Goal: Use online tool/utility: Utilize a website feature to perform a specific function

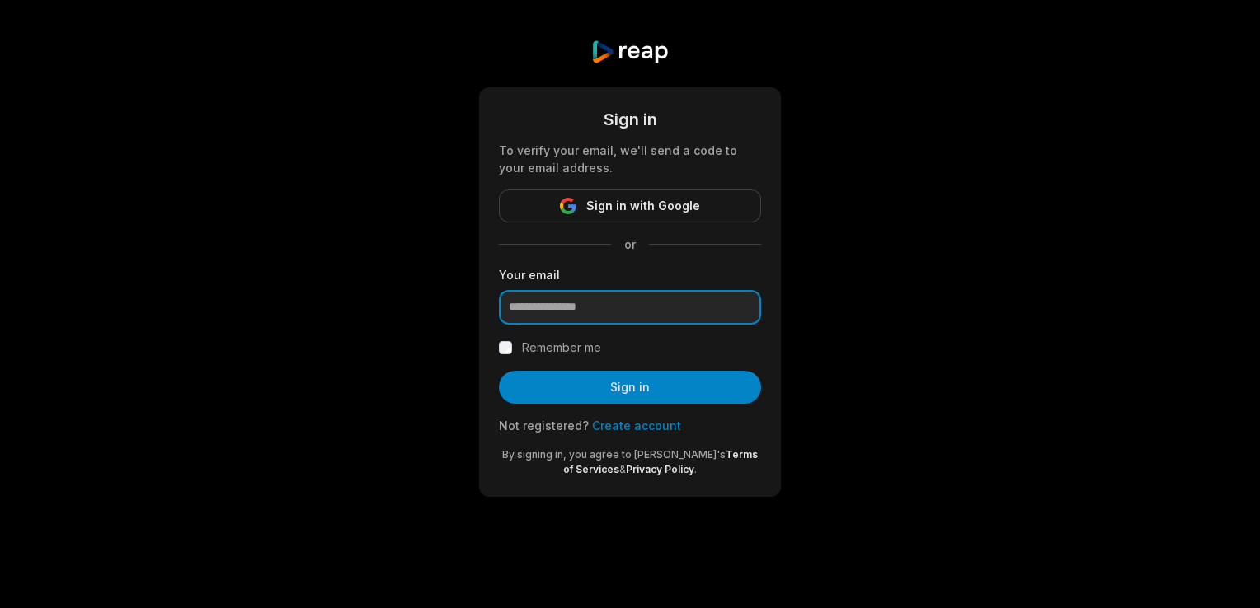
click at [680, 313] on input "email" at bounding box center [630, 307] width 262 height 35
paste input "**********"
type input "**********"
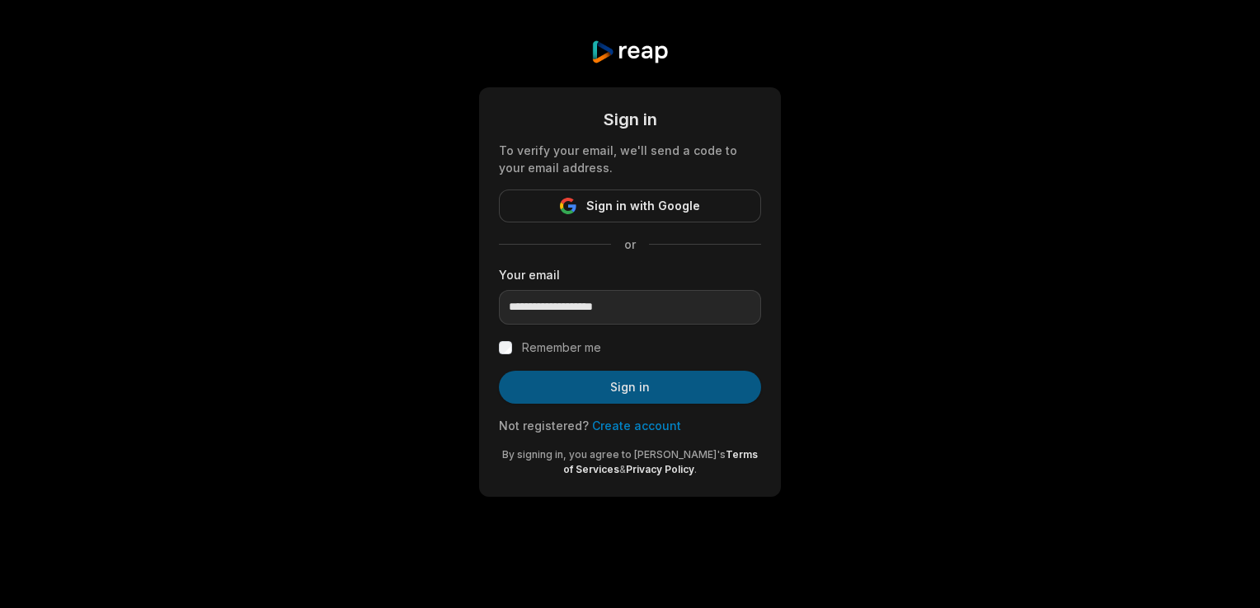
click at [561, 377] on button "Sign in" at bounding box center [630, 387] width 262 height 33
click at [608, 388] on button "Sign in" at bounding box center [630, 387] width 262 height 33
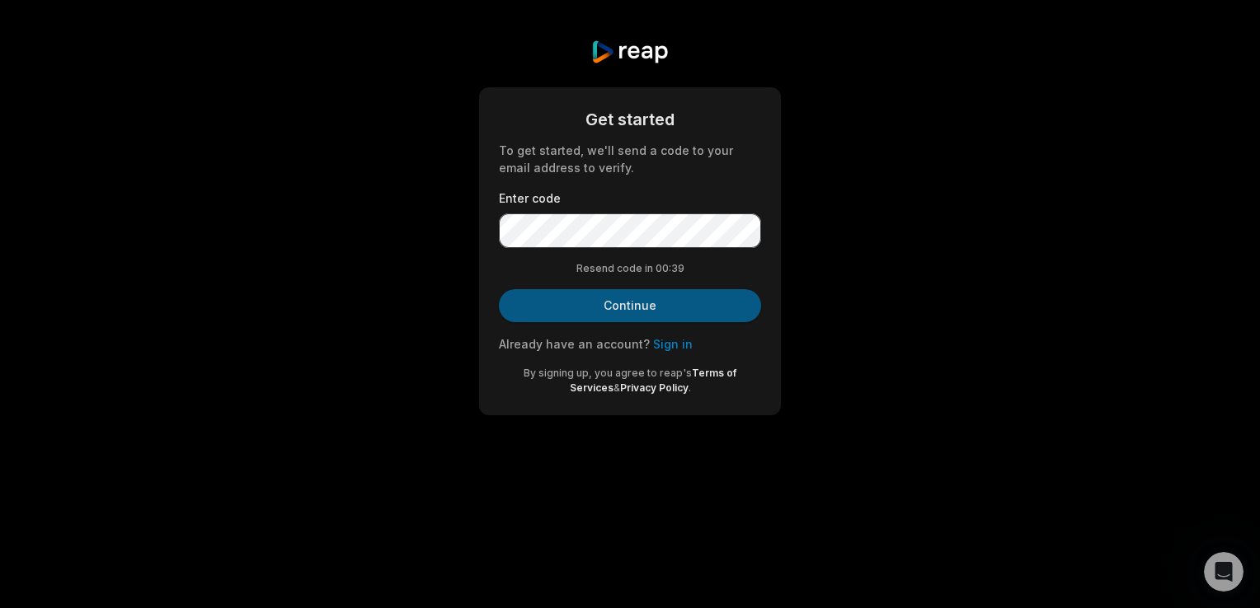
click at [610, 308] on button "Continue" at bounding box center [630, 305] width 262 height 33
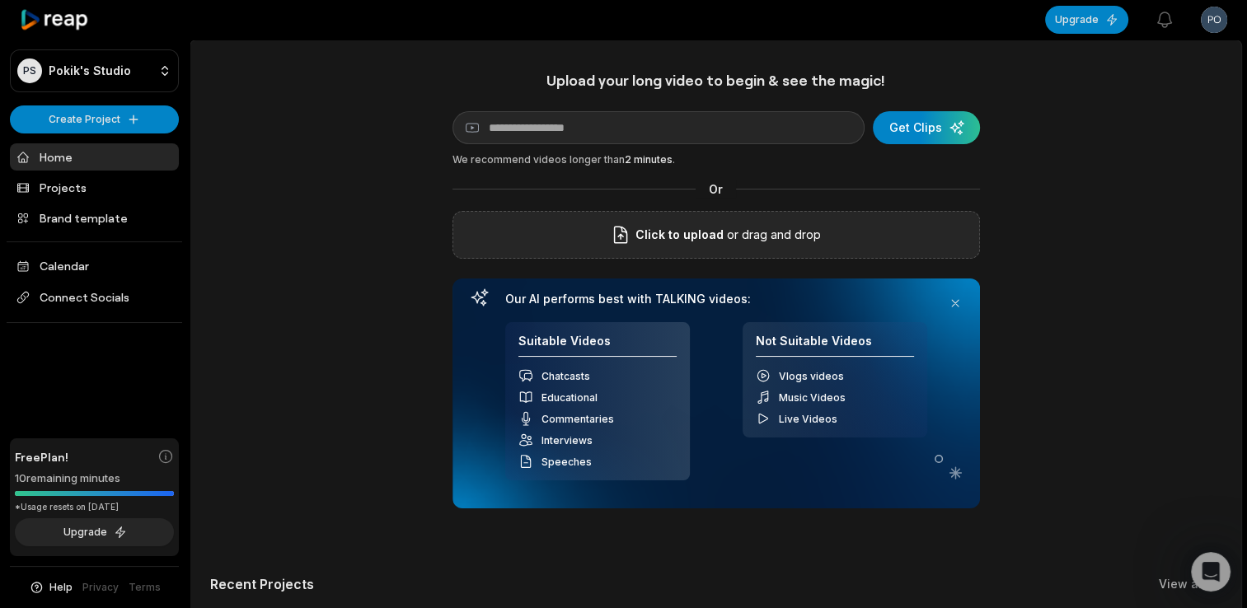
click at [665, 243] on span "Click to upload" at bounding box center [680, 235] width 88 height 20
click at [0, 0] on input "Click to upload" at bounding box center [0, 0] width 0 height 0
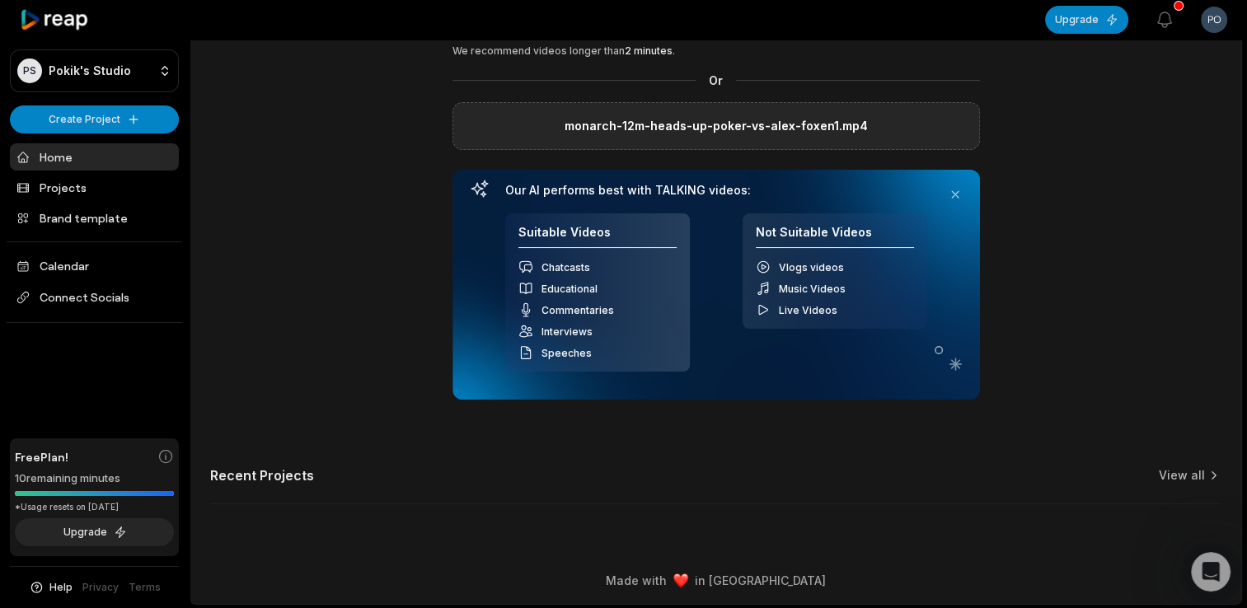
click at [848, 383] on div "Our AI performs best with TALKING videos: Suitable Videos Chatcasts Educational…" at bounding box center [717, 285] width 528 height 230
click at [779, 200] on div "Our AI performs best with TALKING videos: Suitable Videos Chatcasts Educational…" at bounding box center [716, 277] width 422 height 189
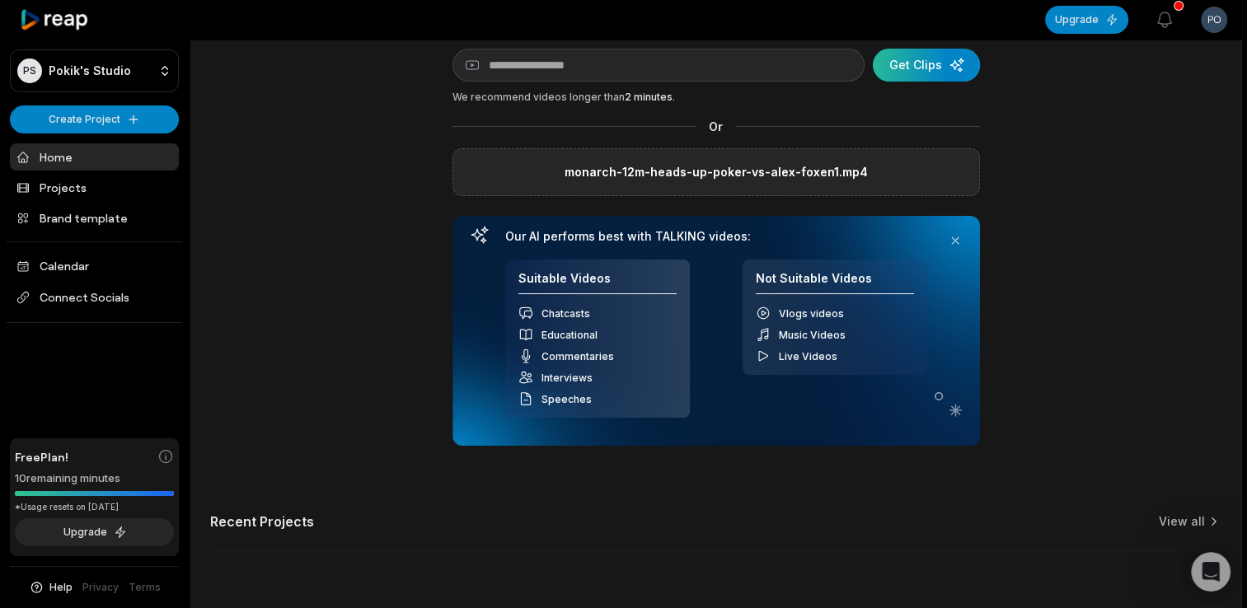
click at [954, 74] on div "submit" at bounding box center [926, 65] width 107 height 33
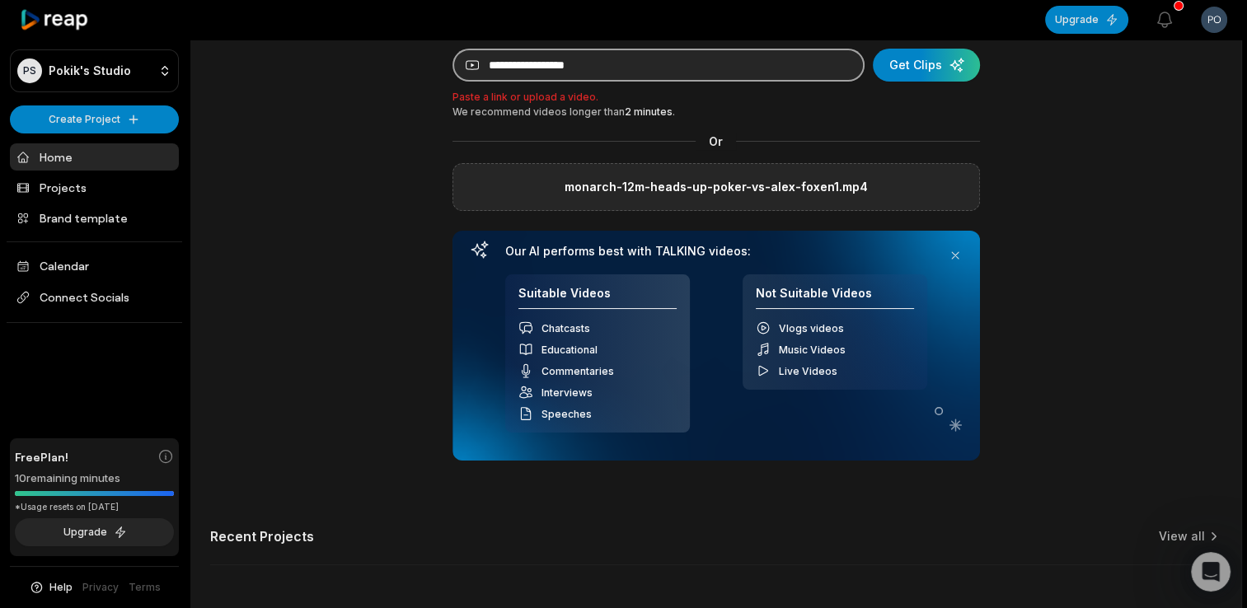
click at [745, 63] on input at bounding box center [659, 65] width 412 height 33
paste input "**********"
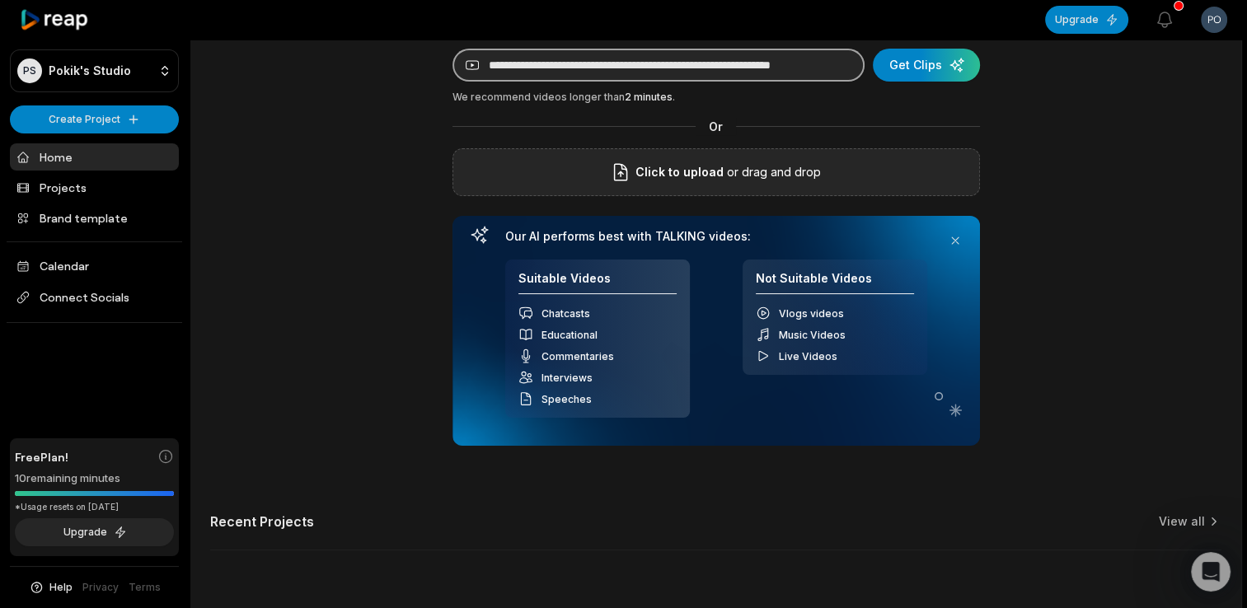
scroll to position [0, 60]
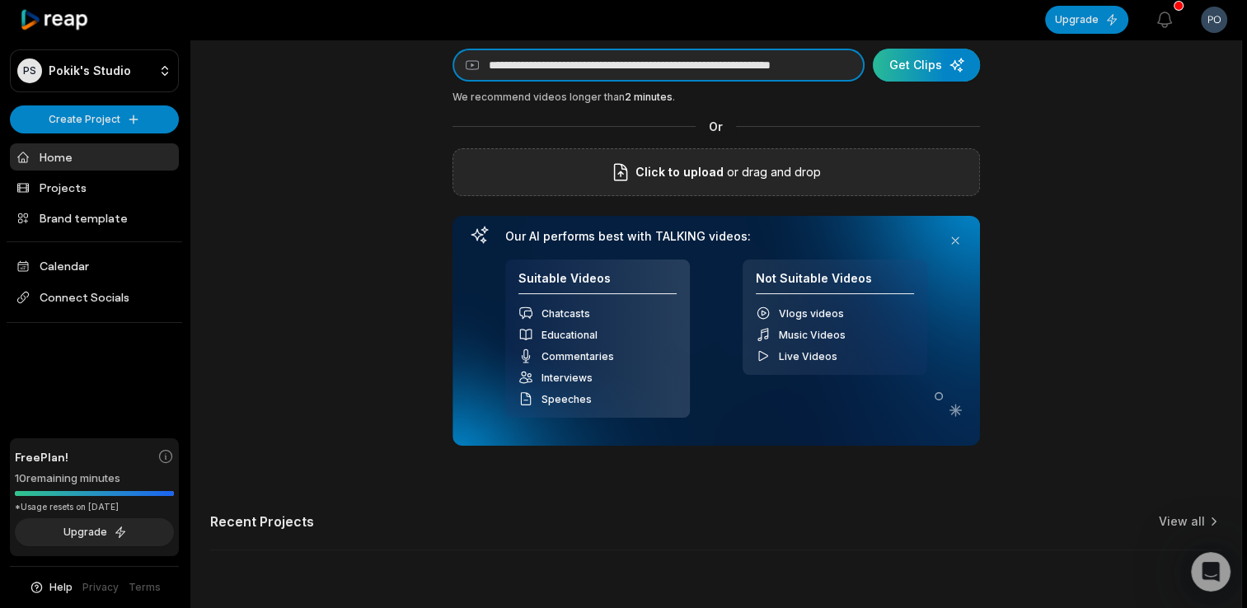
type input "**********"
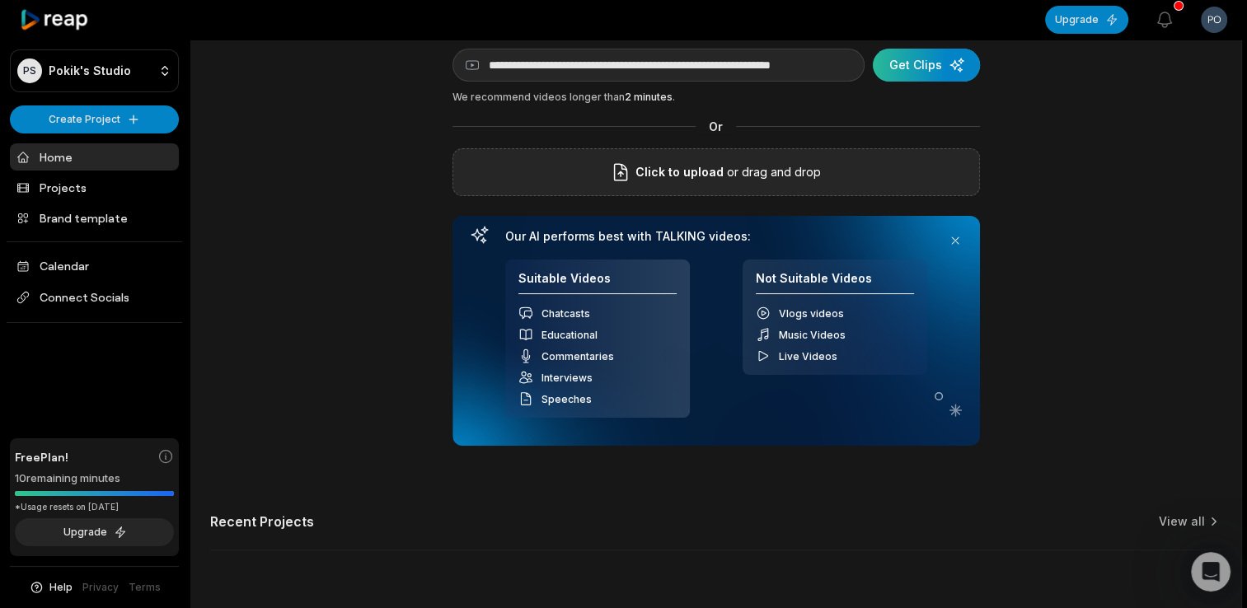
scroll to position [0, 0]
click at [954, 60] on div "submit" at bounding box center [926, 65] width 107 height 33
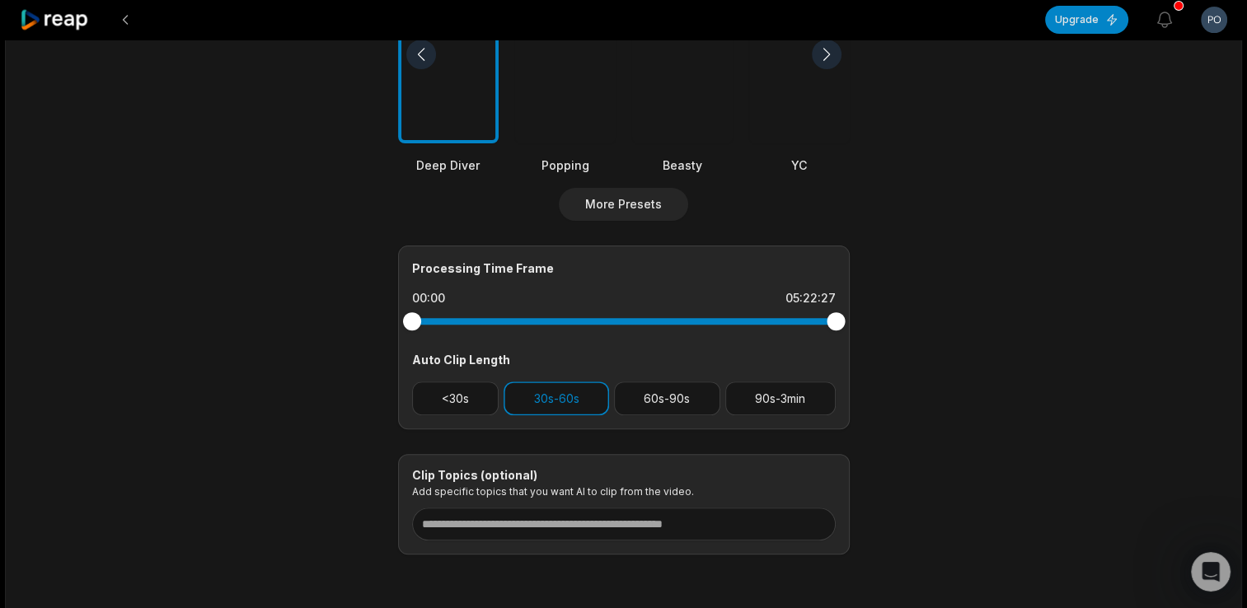
scroll to position [530, 0]
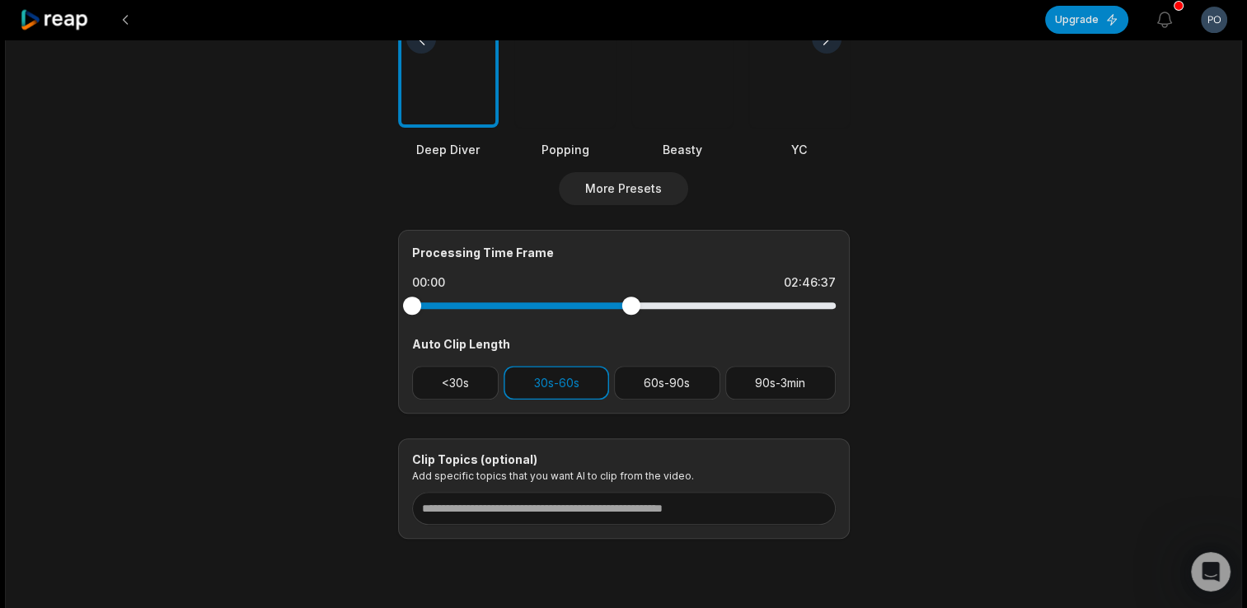
drag, startPoint x: 833, startPoint y: 308, endPoint x: 630, endPoint y: 321, distance: 203.3
click at [630, 321] on div "Processing Time Frame 00:00 02:46:37 Auto Clip Length <30s 30s-60s 60s-90s 90s-…" at bounding box center [624, 322] width 452 height 184
drag, startPoint x: 411, startPoint y: 302, endPoint x: 617, endPoint y: 296, distance: 205.4
click at [617, 297] on div at bounding box center [617, 306] width 18 height 18
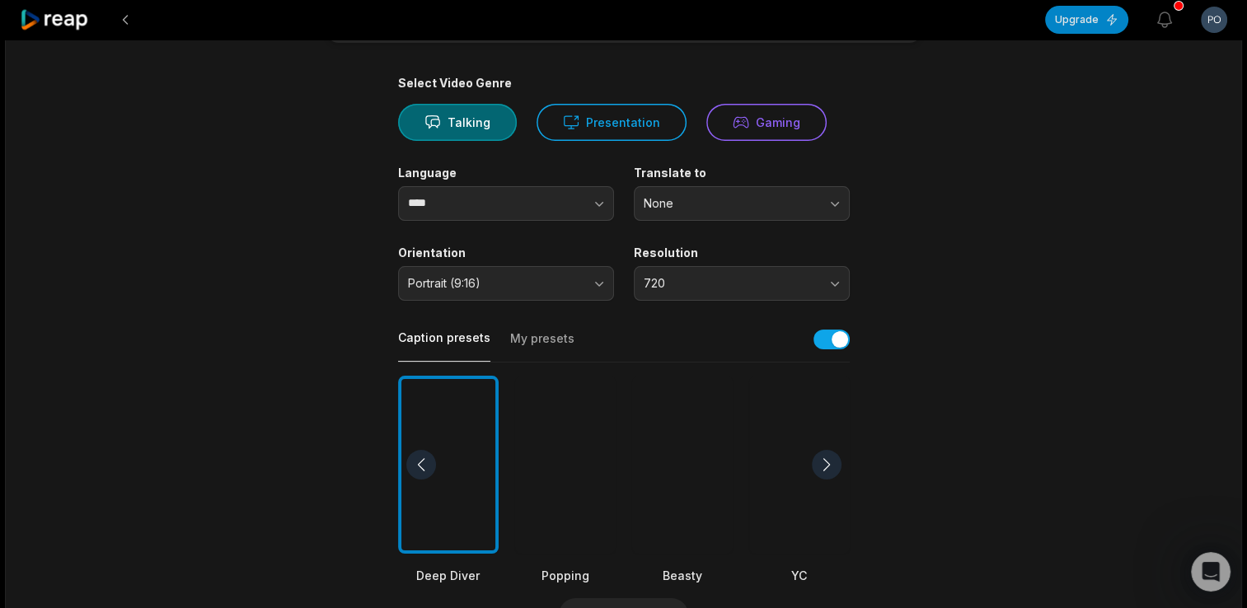
scroll to position [0, 0]
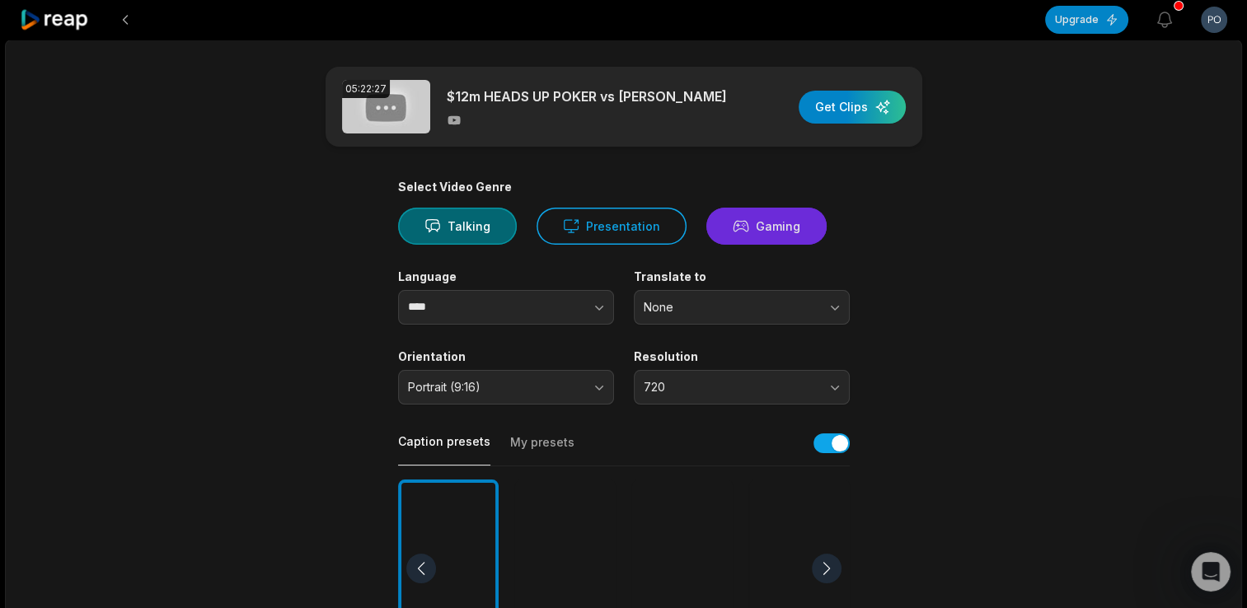
click at [752, 219] on button "Gaming" at bounding box center [767, 226] width 120 height 37
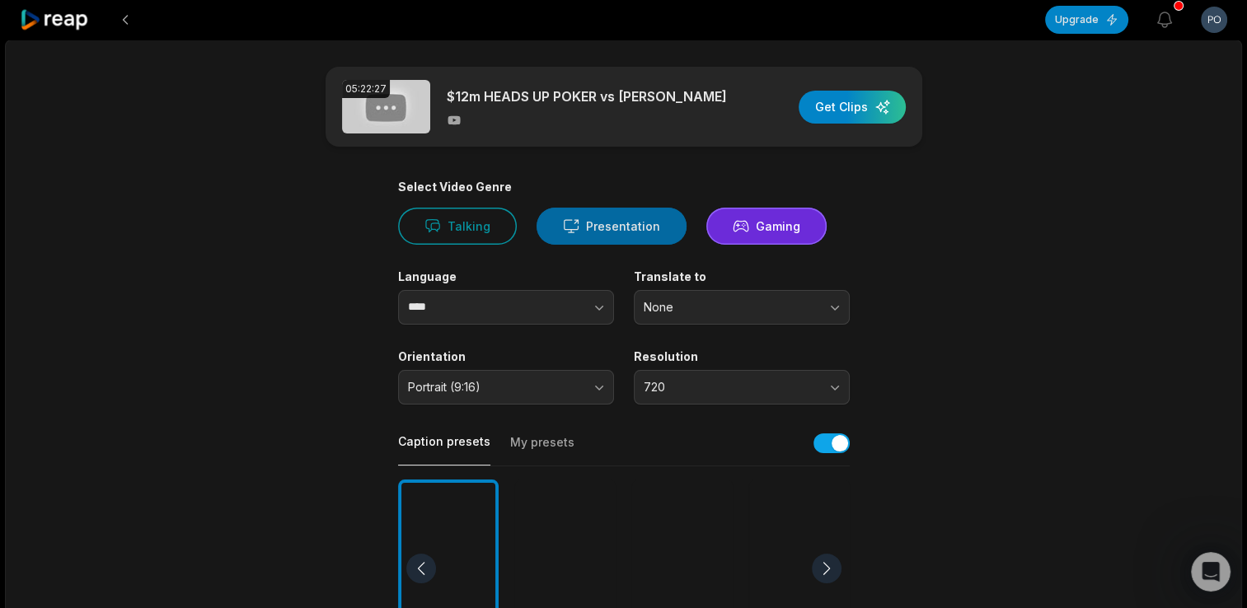
click at [613, 226] on button "Presentation" at bounding box center [612, 226] width 150 height 37
click at [882, 117] on div "button" at bounding box center [852, 107] width 107 height 33
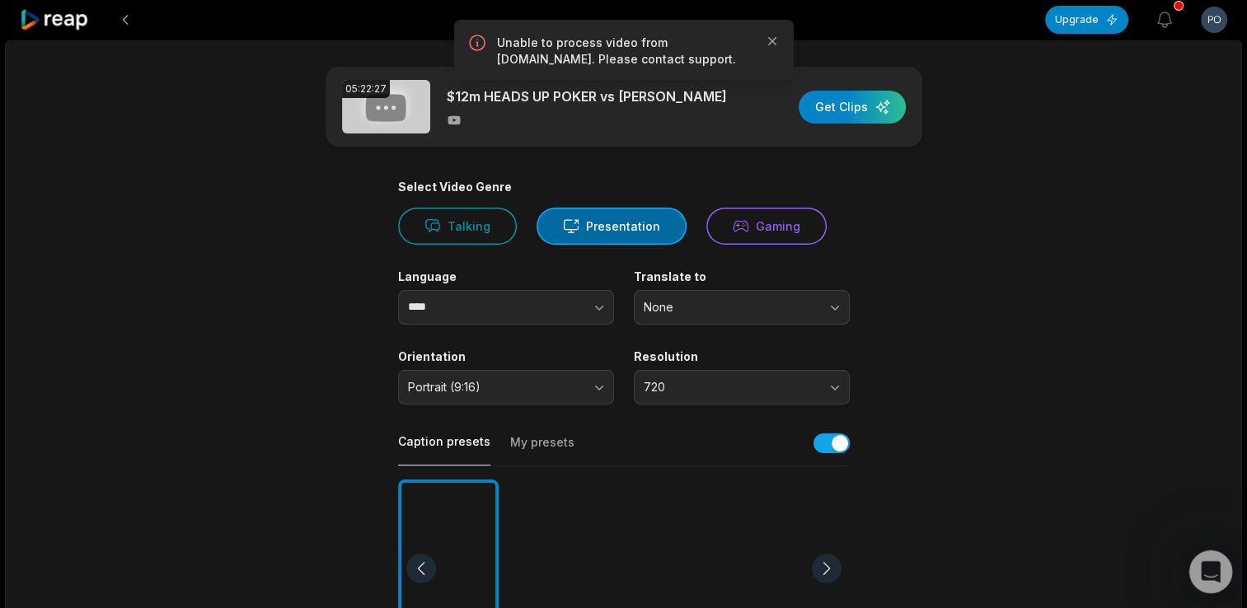
click at [1210, 571] on icon "Open Intercom Messenger" at bounding box center [1209, 569] width 12 height 13
